Goal: Task Accomplishment & Management: Use online tool/utility

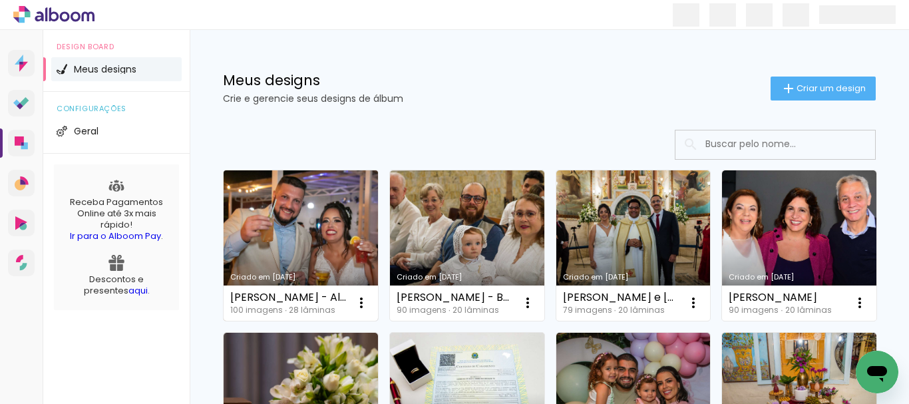
click at [298, 247] on link "Criado em [DATE]" at bounding box center [301, 245] width 154 height 150
